Goal: Navigation & Orientation: Find specific page/section

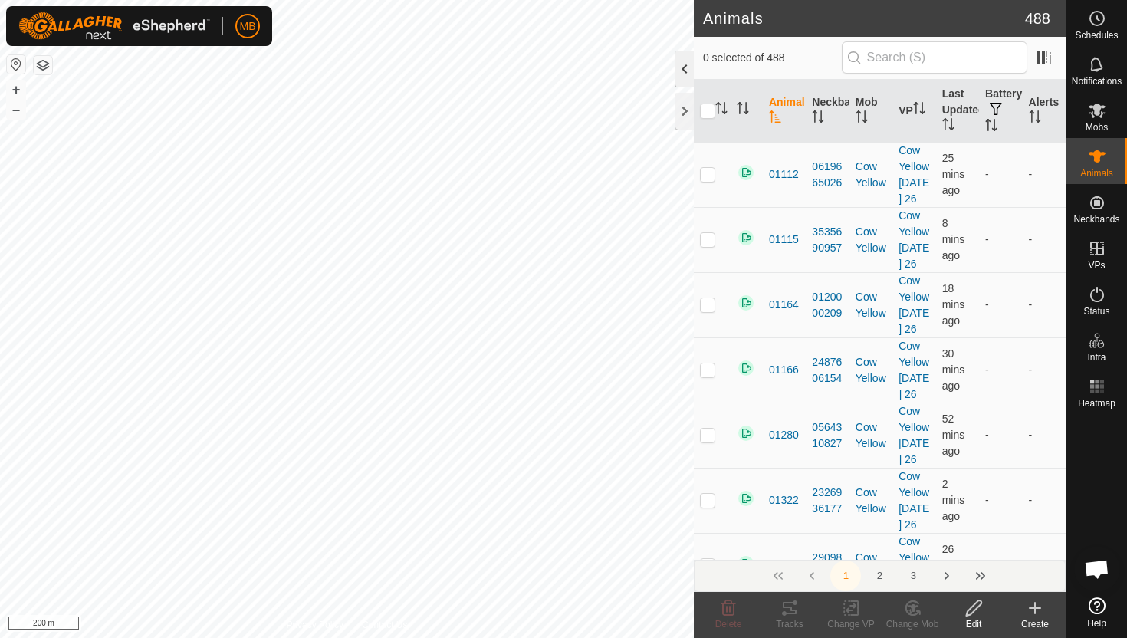
click at [681, 58] on div at bounding box center [685, 69] width 18 height 37
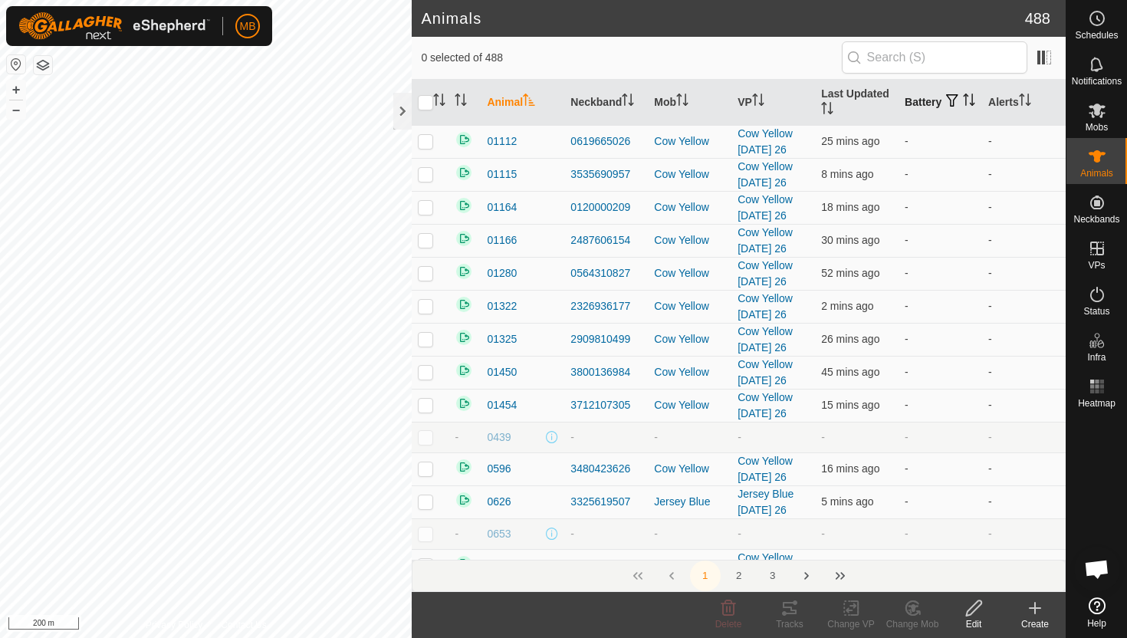
click at [963, 106] on icon "Activate to sort" at bounding box center [969, 100] width 12 height 12
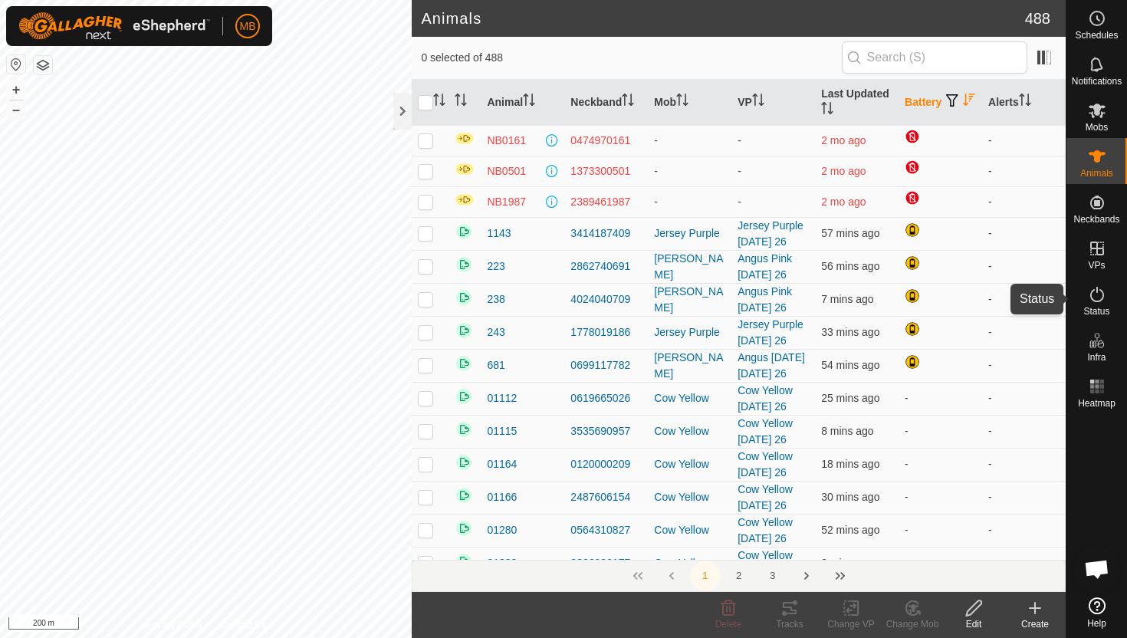
click at [1095, 291] on icon at bounding box center [1097, 294] width 18 height 18
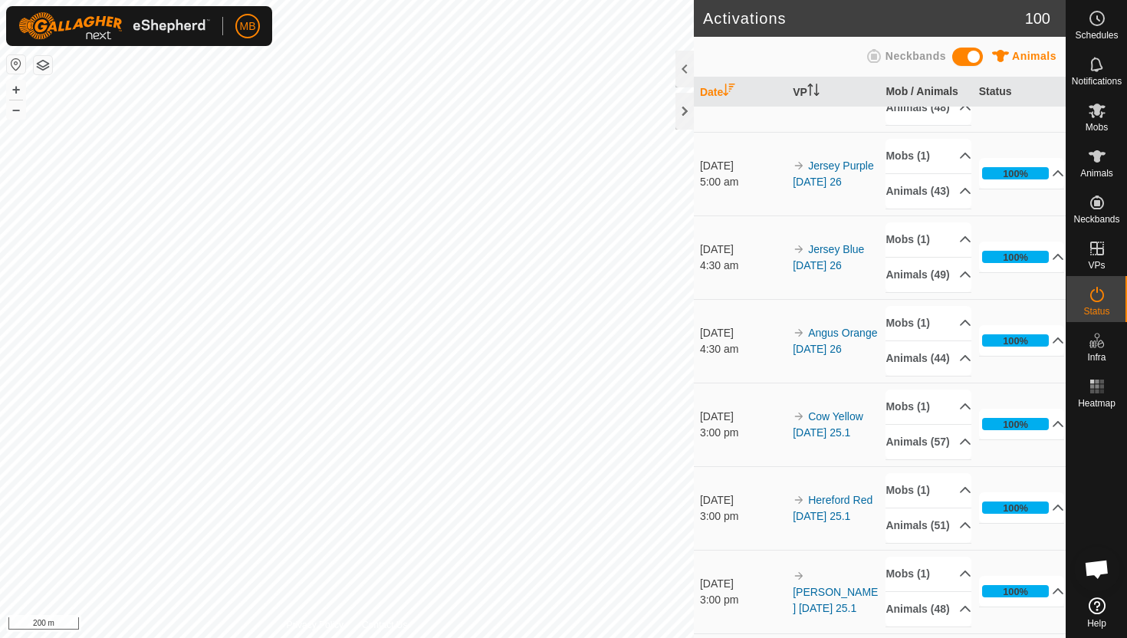
scroll to position [398, 0]
